Goal: Check status: Check status

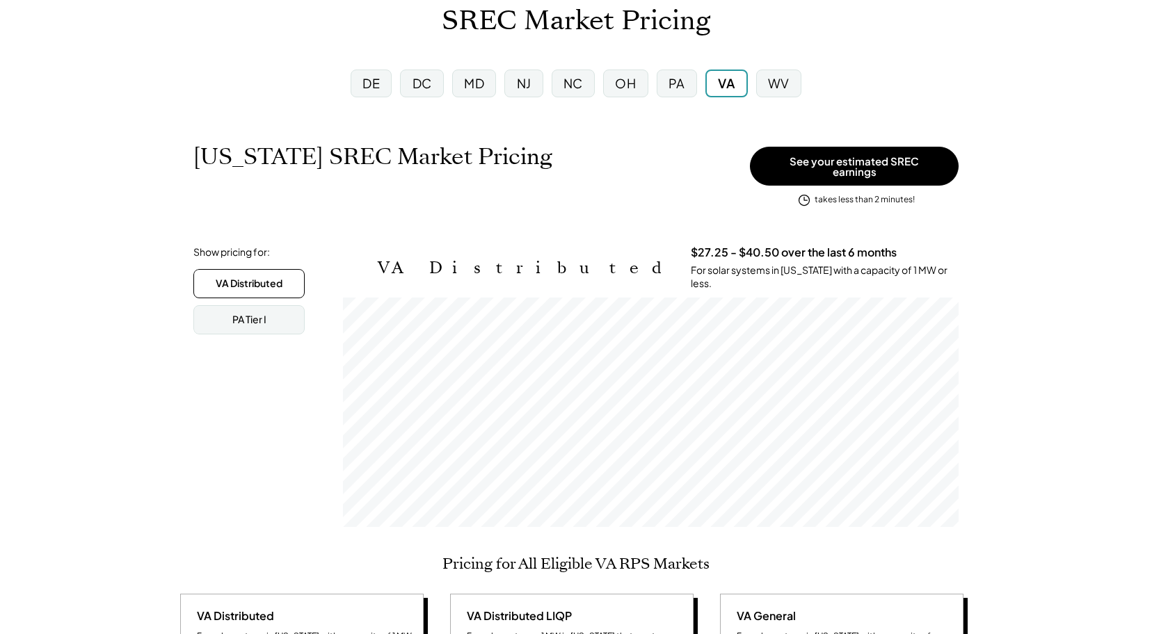
scroll to position [97, 0]
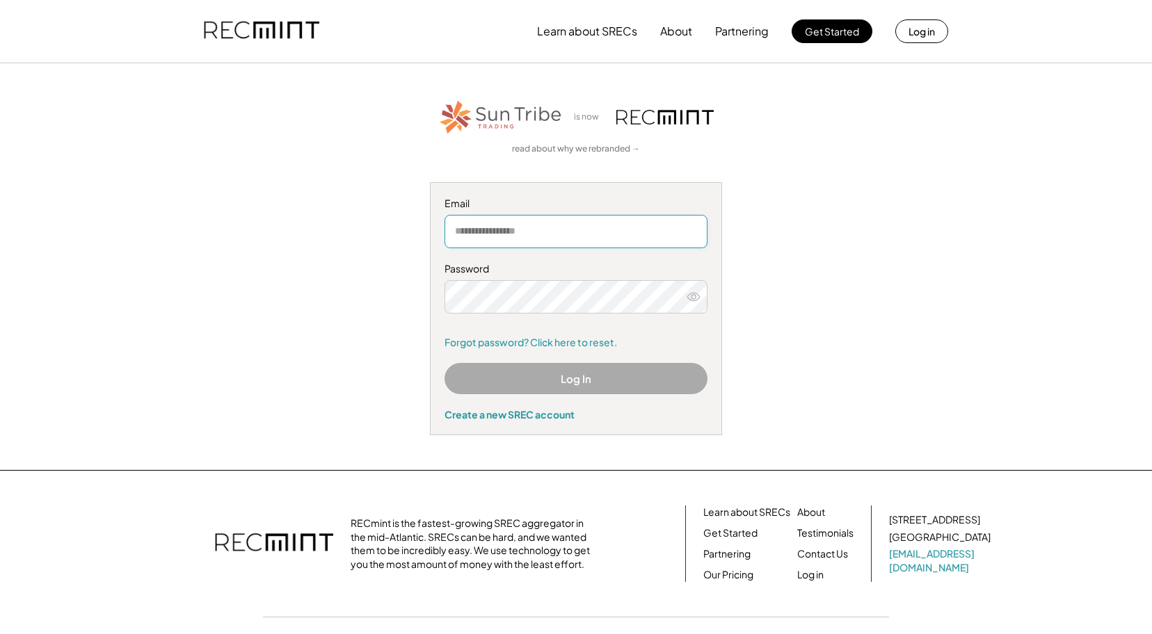
click at [495, 236] on input "email" at bounding box center [575, 231] width 263 height 33
type input "**********"
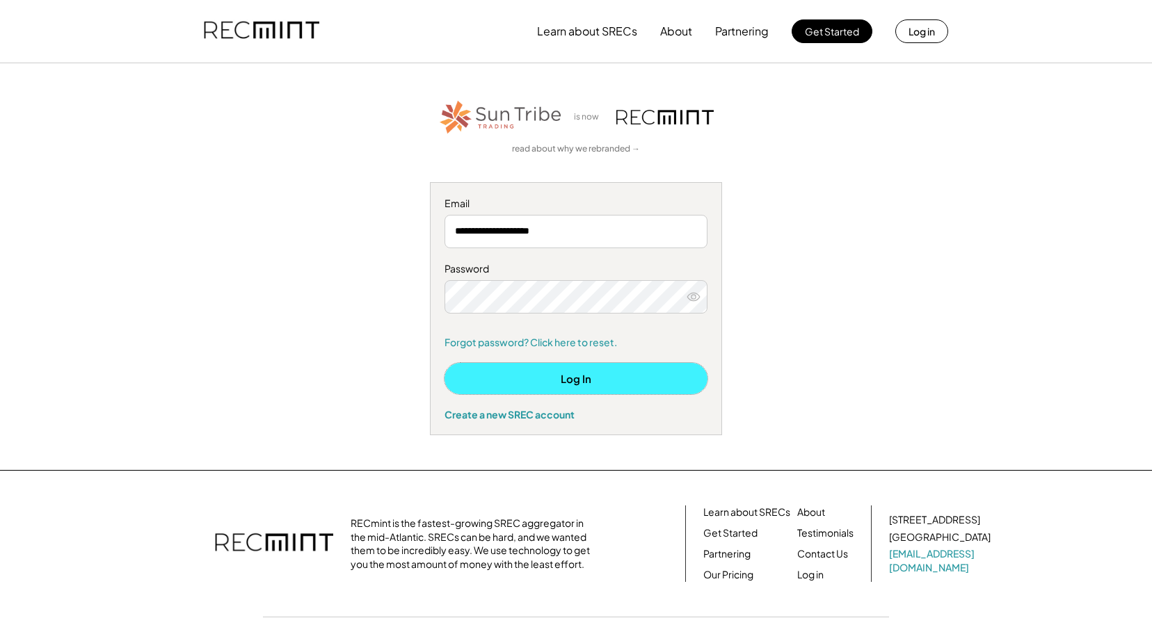
click at [584, 376] on button "Log In" at bounding box center [575, 378] width 263 height 31
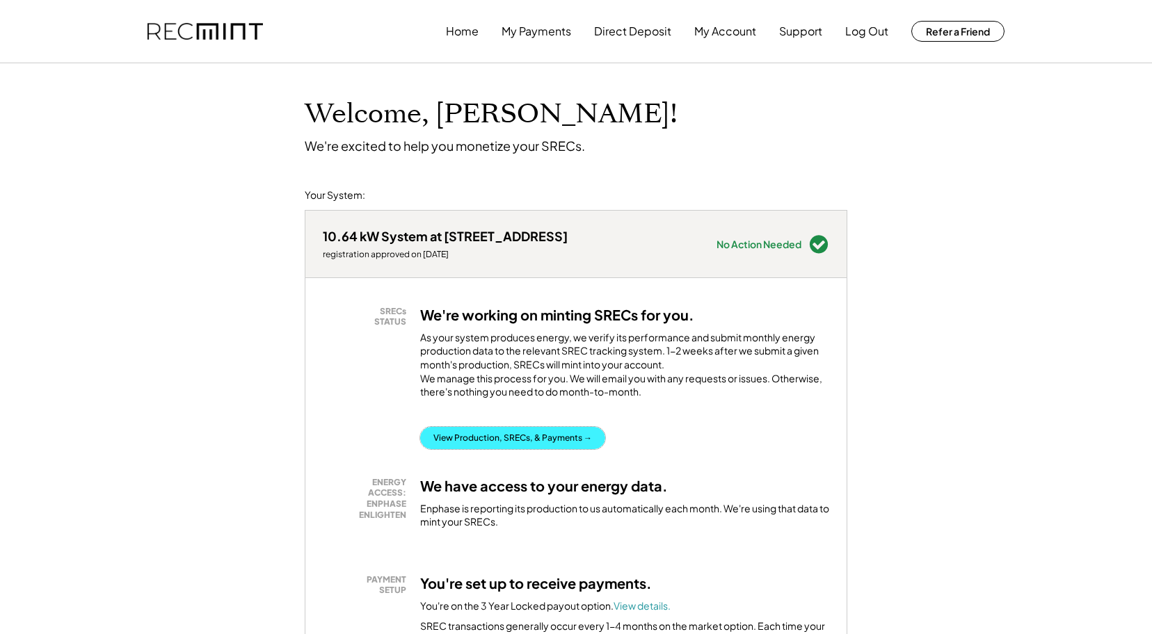
click at [489, 449] on button "View Production, SRECs, & Payments →" at bounding box center [512, 438] width 185 height 22
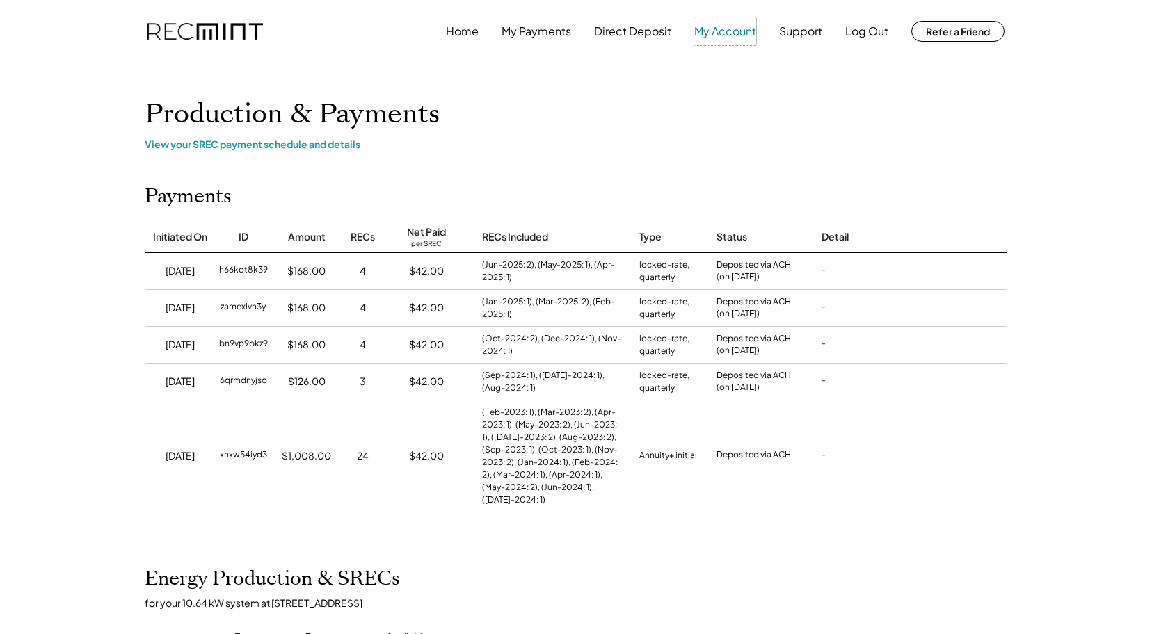
click at [704, 27] on button "My Account" at bounding box center [725, 31] width 62 height 28
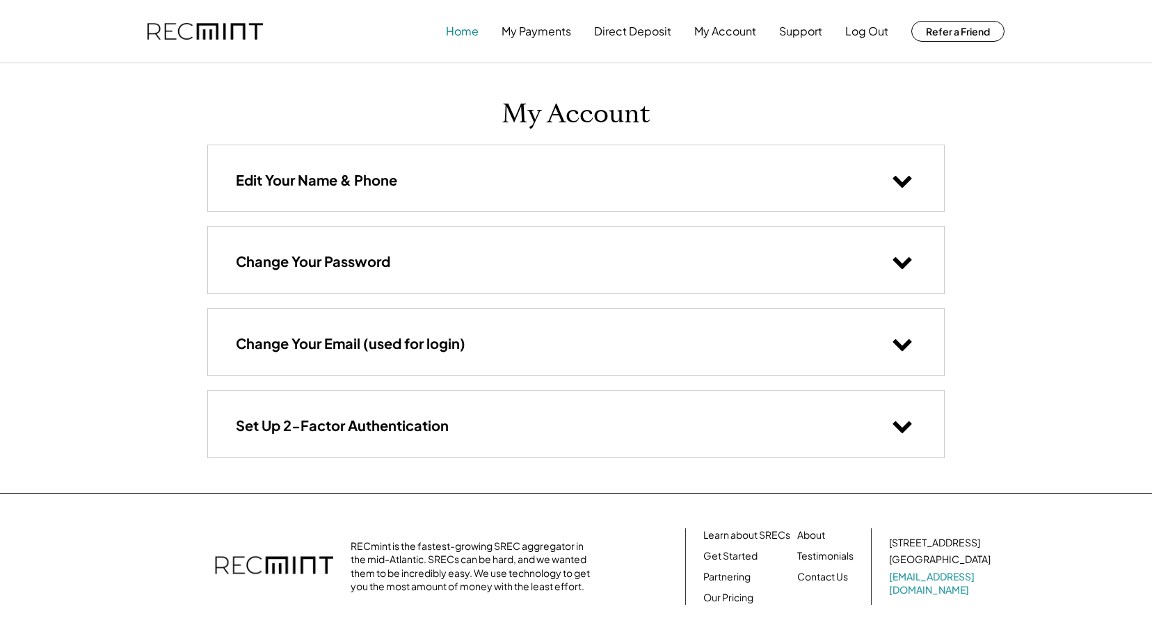
click at [454, 34] on button "Home" at bounding box center [462, 31] width 33 height 28
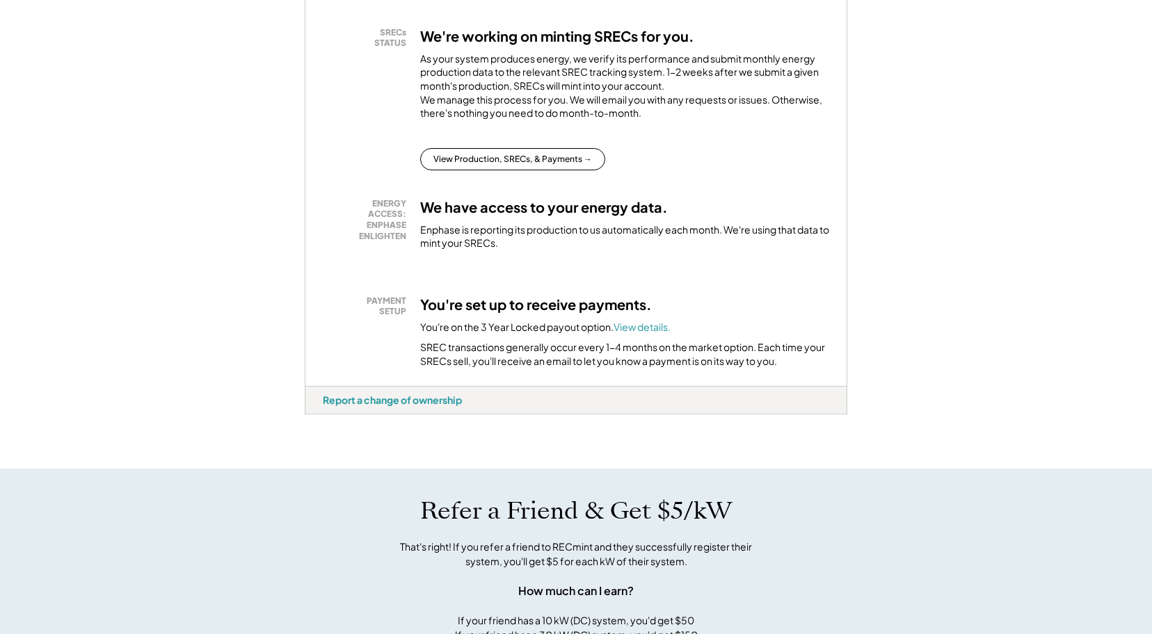
scroll to position [316, 0]
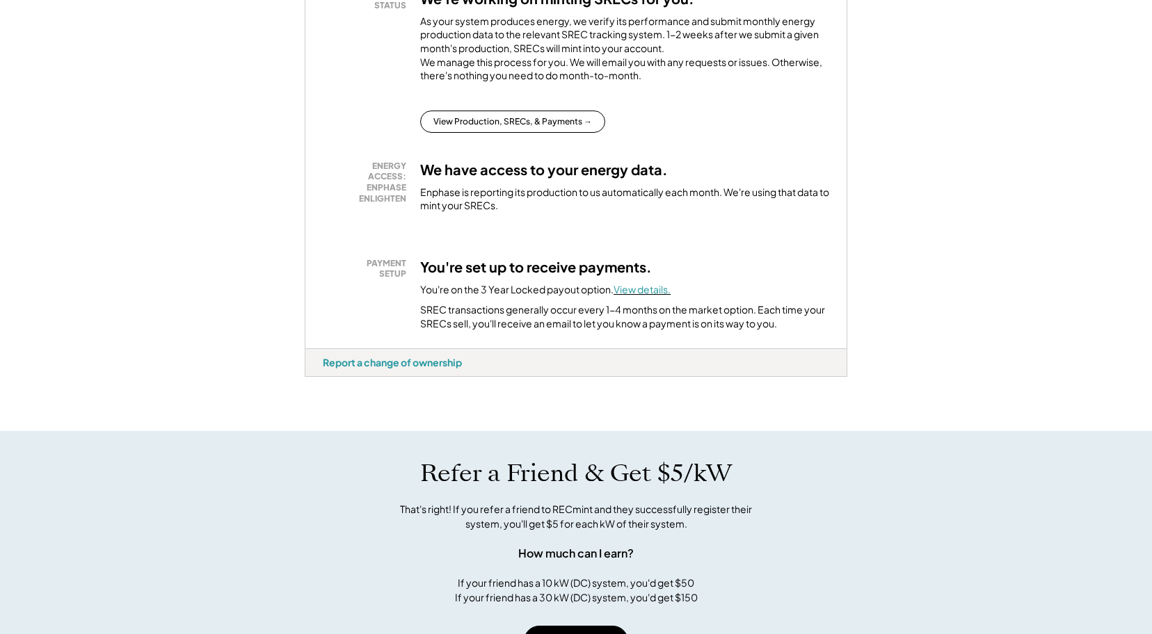
click at [632, 296] on font "View details." at bounding box center [641, 289] width 57 height 13
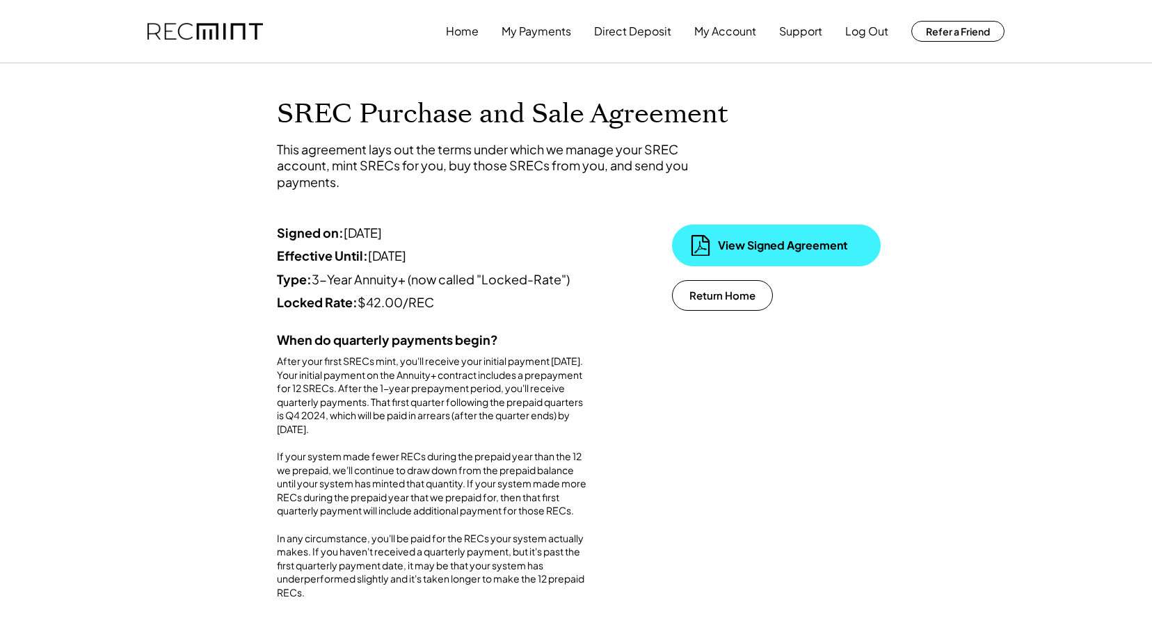
click at [730, 243] on div "View Signed Agreement" at bounding box center [787, 245] width 139 height 15
